Goal: Task Accomplishment & Management: Use online tool/utility

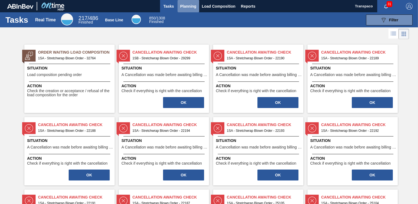
click at [190, 8] on span "Planning" at bounding box center [188, 6] width 16 height 7
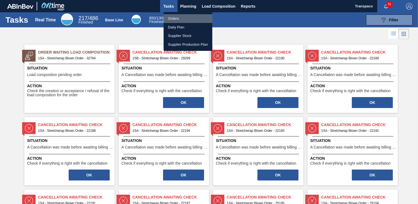
click at [181, 19] on li "Orders" at bounding box center [188, 18] width 49 height 9
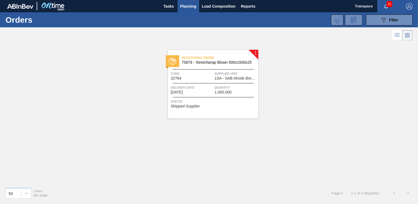
click at [256, 51] on div "Negotiating Order 75876 - Stretchwrap Blown 500x1500x25 Code 32764 Supplied Uni…" at bounding box center [213, 84] width 90 height 68
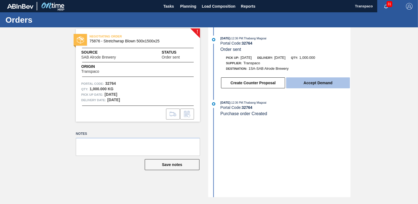
click at [321, 87] on button "Accept Demand" at bounding box center [318, 82] width 64 height 11
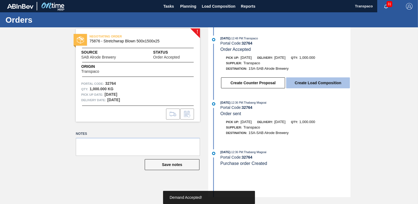
click at [315, 84] on button "Create Load Composition" at bounding box center [318, 82] width 64 height 11
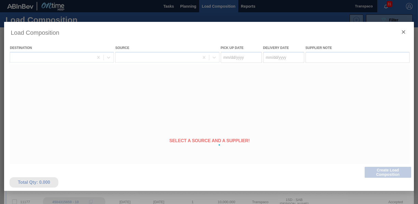
type Date "[DATE]"
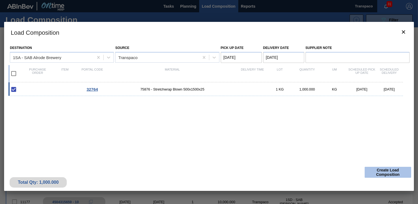
click at [380, 177] on button "Create Load Composition" at bounding box center [388, 172] width 47 height 11
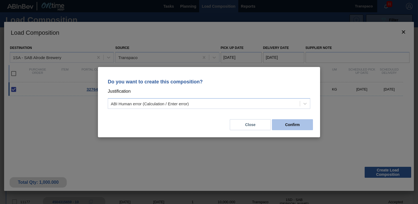
click at [294, 120] on button "Confirm" at bounding box center [292, 124] width 41 height 11
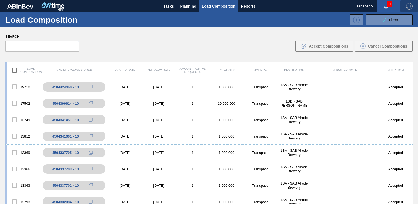
click at [407, 7] on img "button" at bounding box center [409, 6] width 7 height 7
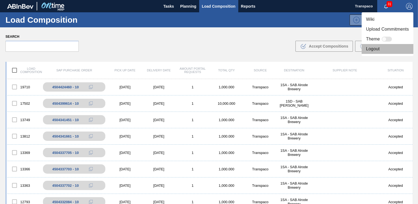
click at [369, 51] on li "Logout" at bounding box center [388, 49] width 52 height 10
